Goal: Transaction & Acquisition: Download file/media

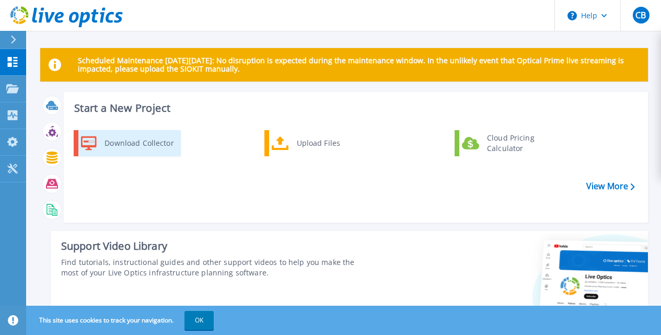
click at [127, 143] on div "Download Collector" at bounding box center [138, 143] width 79 height 21
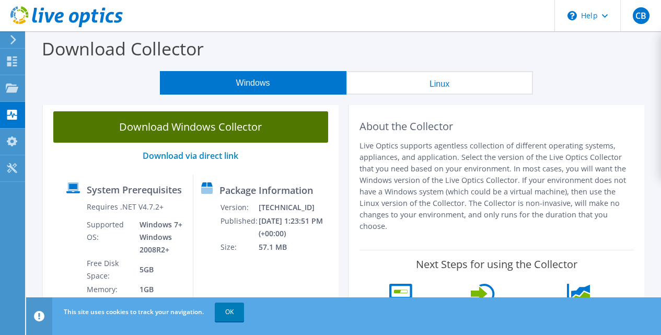
click at [209, 124] on link "Download Windows Collector" at bounding box center [190, 126] width 275 height 31
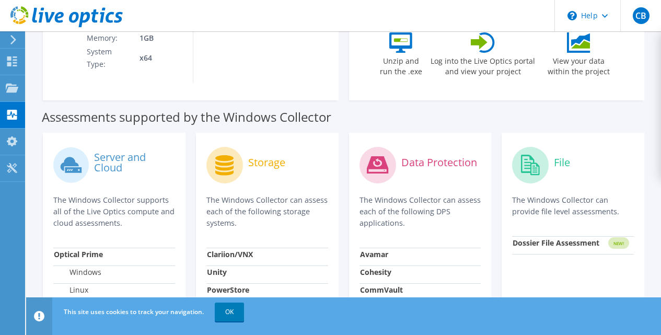
scroll to position [95, 0]
